Goal: Transaction & Acquisition: Purchase product/service

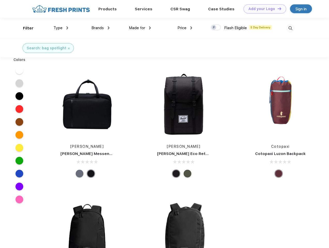
click at [263, 9] on link "Add your Logo Design Tool" at bounding box center [265, 8] width 43 height 9
click at [0, 0] on div "Design Tool" at bounding box center [0, 0] width 0 height 0
click at [277, 9] on link "Add your Logo Design Tool" at bounding box center [265, 8] width 43 height 9
click at [25, 28] on div "Filter" at bounding box center [28, 28] width 11 height 6
click at [61, 28] on span "Type" at bounding box center [57, 28] width 9 height 5
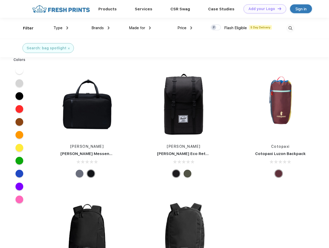
click at [101, 28] on span "Brands" at bounding box center [97, 28] width 12 height 5
click at [140, 28] on span "Made for" at bounding box center [137, 28] width 16 height 5
click at [185, 28] on span "Price" at bounding box center [182, 28] width 9 height 5
click at [216, 28] on div at bounding box center [216, 28] width 10 height 6
click at [214, 28] on input "checkbox" at bounding box center [212, 25] width 3 height 3
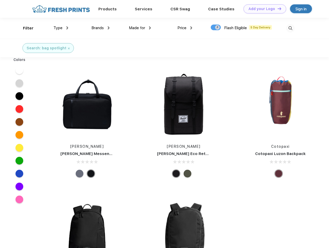
click at [290, 28] on img at bounding box center [290, 28] width 9 height 9
